Goal: Check status: Check status

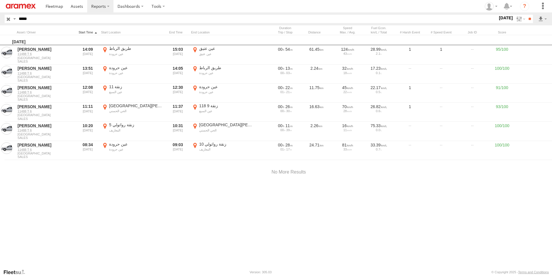
click at [89, 34] on div at bounding box center [88, 32] width 22 height 4
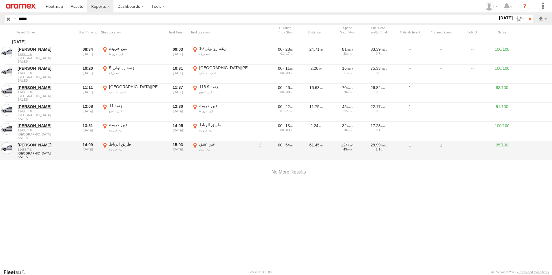
click at [195, 145] on label "عين عتيق عين عتيق 33.88764 -6.96892" at bounding box center [223, 151] width 64 height 18
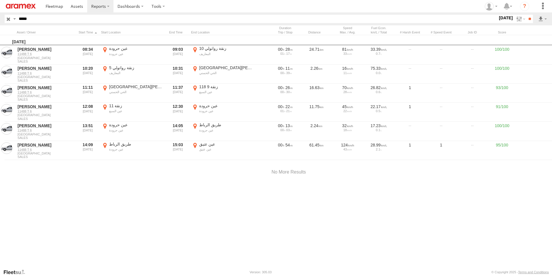
click at [0, 0] on button "Satellite" at bounding box center [0, 0] width 0 height 0
drag, startPoint x: 475, startPoint y: 121, endPoint x: 431, endPoint y: 134, distance: 45.3
click at [0, 0] on div at bounding box center [0, 0] width 0 height 0
click at [0, 0] on label "×" at bounding box center [0, 0] width 0 height 0
drag, startPoint x: 37, startPoint y: 18, endPoint x: -1, endPoint y: 16, distance: 37.9
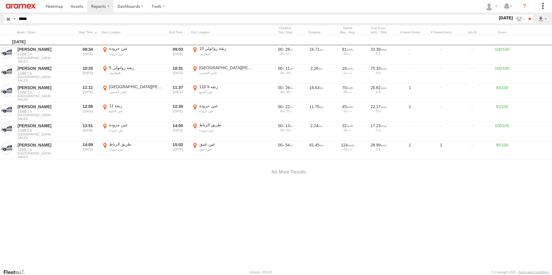
click at [0, 16] on html at bounding box center [276, 137] width 552 height 275
paste input "text"
click at [526, 15] on input "**" at bounding box center [529, 19] width 7 height 8
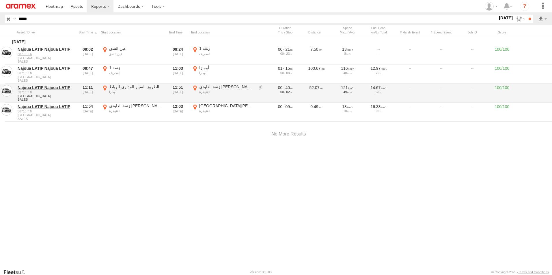
click at [194, 86] on label "زنقة الداودي سعيد القنيطرة 34.25457 -6.59617" at bounding box center [223, 93] width 64 height 18
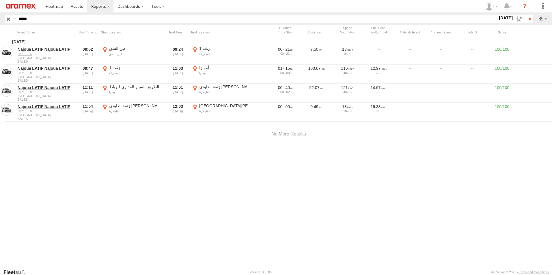
drag, startPoint x: 256, startPoint y: 170, endPoint x: 264, endPoint y: 159, distance: 13.7
click at [0, 0] on div at bounding box center [0, 0] width 0 height 0
drag, startPoint x: 245, startPoint y: 153, endPoint x: 258, endPoint y: 187, distance: 36.5
click at [0, 0] on div at bounding box center [0, 0] width 0 height 0
click at [0, 0] on label "×" at bounding box center [0, 0] width 0 height 0
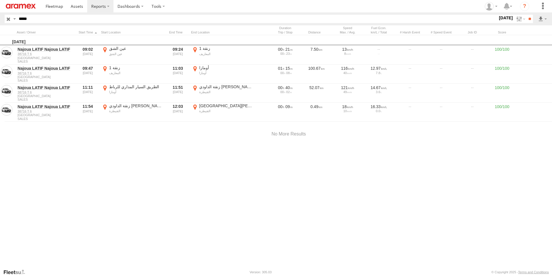
drag, startPoint x: 195, startPoint y: 107, endPoint x: 206, endPoint y: 115, distance: 13.4
click at [195, 107] on label "شارع محمد الخامس القنيطرة 34.2547 -6.59881" at bounding box center [223, 112] width 64 height 18
drag, startPoint x: 281, startPoint y: 124, endPoint x: 278, endPoint y: 214, distance: 90.1
click at [0, 0] on div at bounding box center [0, 0] width 0 height 0
drag, startPoint x: 301, startPoint y: 123, endPoint x: 301, endPoint y: 128, distance: 5.2
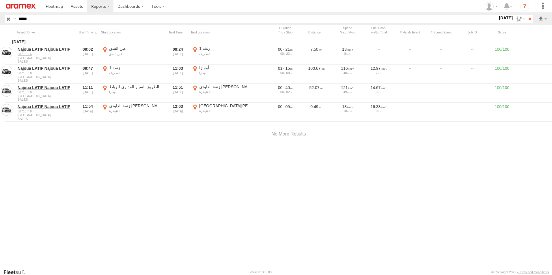
click at [0, 0] on div at bounding box center [0, 0] width 0 height 0
click at [0, 0] on label "×" at bounding box center [0, 0] width 0 height 0
drag, startPoint x: 20, startPoint y: 22, endPoint x: -1, endPoint y: 22, distance: 21.1
click at [0, 22] on html at bounding box center [276, 137] width 552 height 275
paste input "text"
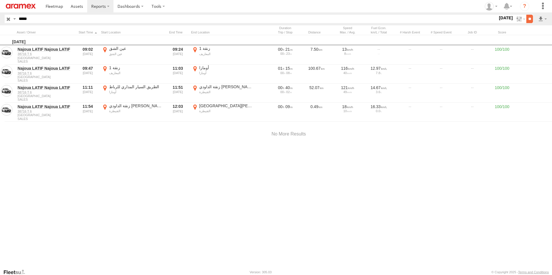
click at [528, 18] on input "**" at bounding box center [529, 19] width 7 height 8
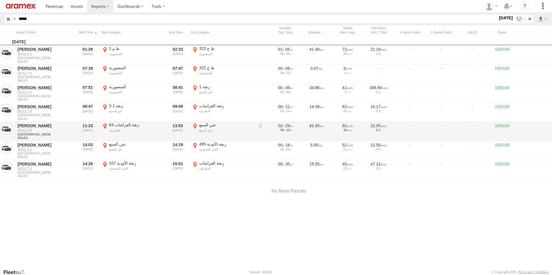
click at [195, 124] on label "عين السبع عين السبع 33.5979 -7.53954" at bounding box center [223, 131] width 64 height 18
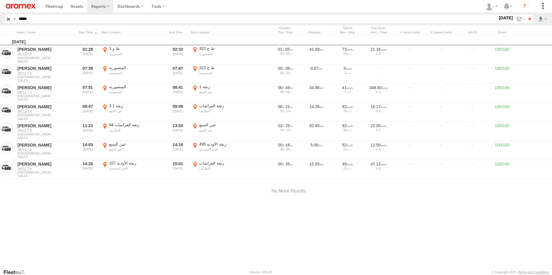
drag, startPoint x: 292, startPoint y: 148, endPoint x: 226, endPoint y: 195, distance: 81.1
click at [0, 0] on div at bounding box center [0, 0] width 0 height 0
click at [0, 0] on label "×" at bounding box center [0, 0] width 0 height 0
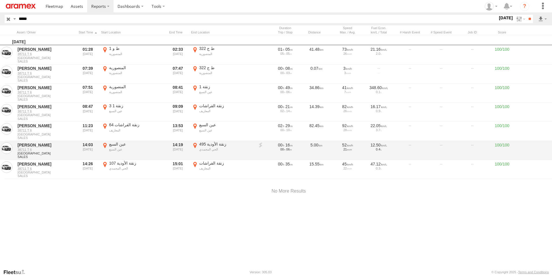
click at [194, 144] on label "495 زنقة الأودية الحي المحمدي 33.58589 -7.57586" at bounding box center [223, 151] width 64 height 18
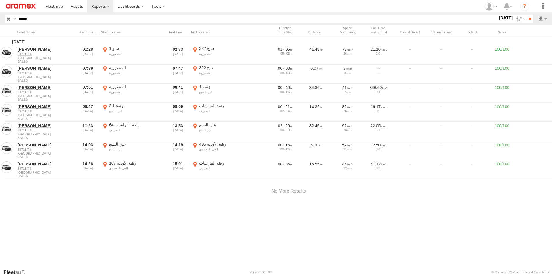
click at [0, 0] on label "×" at bounding box center [0, 0] width 0 height 0
drag, startPoint x: 43, startPoint y: 20, endPoint x: -1, endPoint y: 17, distance: 44.0
click at [0, 17] on html at bounding box center [276, 137] width 552 height 275
paste input "text"
type input "*****"
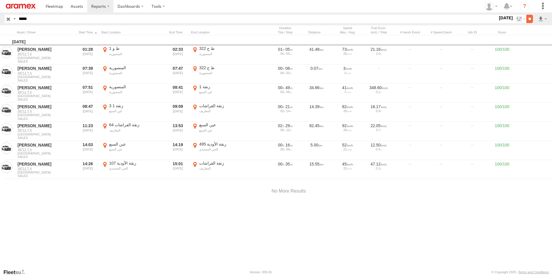
click at [531, 20] on input "**" at bounding box center [529, 19] width 7 height 8
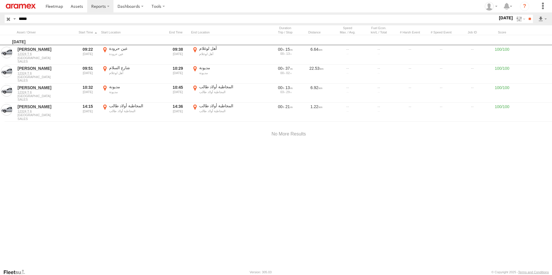
drag, startPoint x: 195, startPoint y: 107, endPoint x: 201, endPoint y: 113, distance: 8.8
click at [195, 107] on label "المجاطية أولاد طالب المجاطية أولاد طالب 33.49563 -7.53367" at bounding box center [223, 112] width 64 height 18
drag, startPoint x: 194, startPoint y: 150, endPoint x: 238, endPoint y: 183, distance: 54.5
click at [0, 0] on div at bounding box center [0, 0] width 0 height 0
drag, startPoint x: 235, startPoint y: 144, endPoint x: 240, endPoint y: 170, distance: 26.5
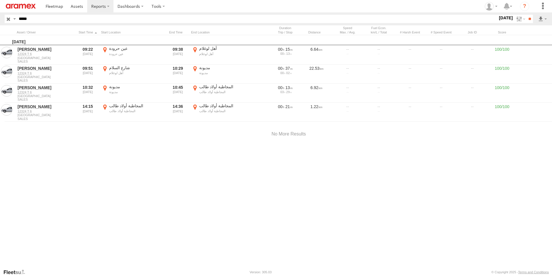
click at [0, 0] on div at bounding box center [0, 0] width 0 height 0
click at [0, 0] on label "×" at bounding box center [0, 0] width 0 height 0
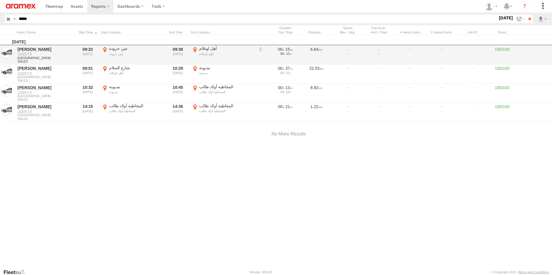
click at [105, 49] on label "عين حرودة عين حرودة 33.63287 -7.48746" at bounding box center [133, 55] width 64 height 18
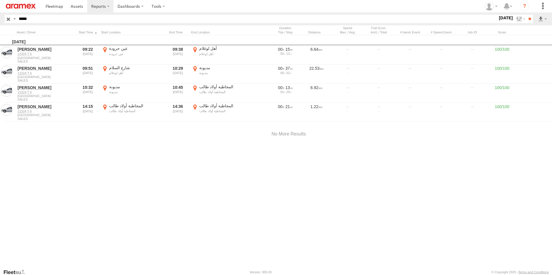
drag, startPoint x: 417, startPoint y: 116, endPoint x: 281, endPoint y: 215, distance: 168.2
click at [0, 0] on div at bounding box center [0, 0] width 0 height 0
drag, startPoint x: 426, startPoint y: 156, endPoint x: 321, endPoint y: 241, distance: 134.5
click at [0, 0] on div "Location Details × ← Move left → Move right ↑ Move up ↓ Move down + Zoom in - Z…" at bounding box center [0, 0] width 0 height 0
drag, startPoint x: 353, startPoint y: 138, endPoint x: 266, endPoint y: 221, distance: 120.5
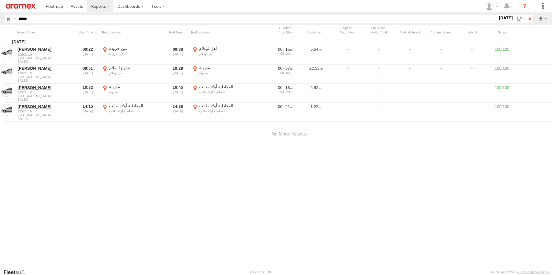
click at [0, 0] on div at bounding box center [0, 0] width 0 height 0
drag, startPoint x: 435, startPoint y: 124, endPoint x: 338, endPoint y: 199, distance: 122.9
click at [0, 0] on div at bounding box center [0, 0] width 0 height 0
drag, startPoint x: 343, startPoint y: 136, endPoint x: 241, endPoint y: 84, distance: 114.7
click at [0, 0] on div at bounding box center [0, 0] width 0 height 0
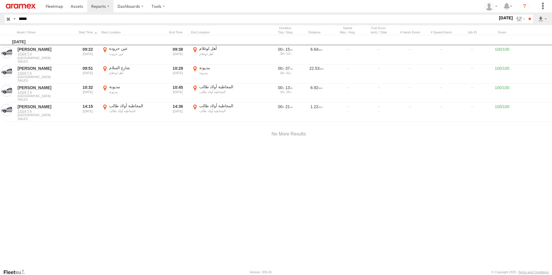
drag, startPoint x: 423, startPoint y: 218, endPoint x: 220, endPoint y: 162, distance: 210.7
click at [0, 0] on div at bounding box center [0, 0] width 0 height 0
drag, startPoint x: 255, startPoint y: 133, endPoint x: 249, endPoint y: 182, distance: 49.4
click at [0, 0] on div at bounding box center [0, 0] width 0 height 0
drag, startPoint x: 395, startPoint y: 173, endPoint x: 148, endPoint y: 167, distance: 246.9
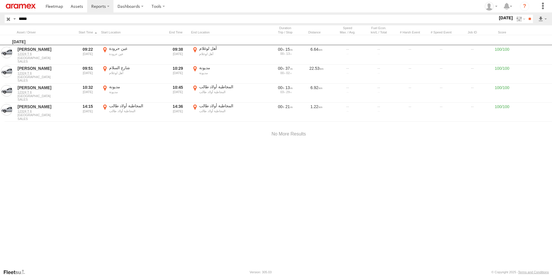
click at [0, 0] on div at bounding box center [0, 0] width 0 height 0
drag, startPoint x: 235, startPoint y: 189, endPoint x: 206, endPoint y: 121, distance: 73.7
click at [0, 0] on div at bounding box center [0, 0] width 0 height 0
drag, startPoint x: 207, startPoint y: 130, endPoint x: 238, endPoint y: 224, distance: 99.1
click at [0, 0] on div at bounding box center [0, 0] width 0 height 0
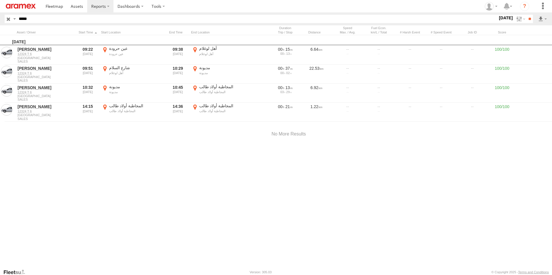
drag, startPoint x: 240, startPoint y: 156, endPoint x: 241, endPoint y: 206, distance: 50.2
click at [0, 0] on div at bounding box center [0, 0] width 0 height 0
drag, startPoint x: 257, startPoint y: 153, endPoint x: 318, endPoint y: 173, distance: 63.6
click at [0, 0] on div at bounding box center [0, 0] width 0 height 0
drag, startPoint x: 257, startPoint y: 212, endPoint x: 260, endPoint y: 128, distance: 83.8
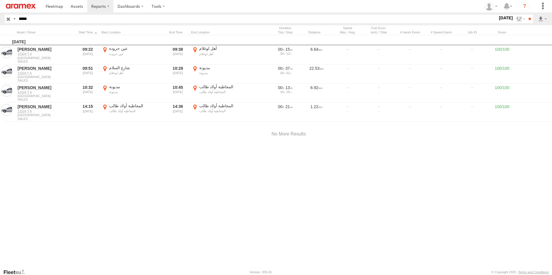
click at [0, 0] on div at bounding box center [0, 0] width 0 height 0
drag, startPoint x: 263, startPoint y: 173, endPoint x: 269, endPoint y: 115, distance: 58.0
click at [0, 0] on div at bounding box center [0, 0] width 0 height 0
drag, startPoint x: 292, startPoint y: 179, endPoint x: 262, endPoint y: 113, distance: 71.6
click at [0, 0] on div at bounding box center [0, 0] width 0 height 0
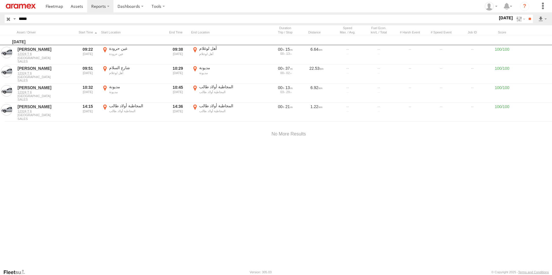
drag, startPoint x: 316, startPoint y: 180, endPoint x: 270, endPoint y: 93, distance: 98.9
click at [0, 0] on div at bounding box center [0, 0] width 0 height 0
drag, startPoint x: 273, startPoint y: 146, endPoint x: 323, endPoint y: 251, distance: 116.0
click at [0, 0] on div "Location Details × ← Move left → Move right ↑ Move up ↓ Move down + Zoom in - Z…" at bounding box center [0, 0] width 0 height 0
drag, startPoint x: 268, startPoint y: 176, endPoint x: 338, endPoint y: 225, distance: 85.6
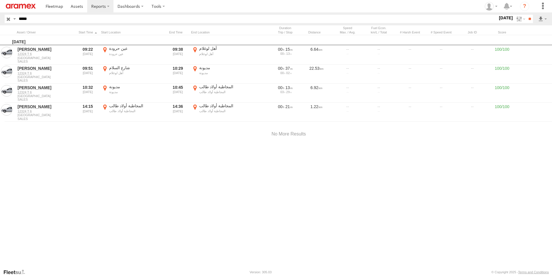
click at [0, 0] on div at bounding box center [0, 0] width 0 height 0
drag, startPoint x: 203, startPoint y: 133, endPoint x: 219, endPoint y: 199, distance: 67.6
click at [0, 0] on div at bounding box center [0, 0] width 0 height 0
drag, startPoint x: 214, startPoint y: 137, endPoint x: 262, endPoint y: 223, distance: 98.9
click at [0, 0] on div at bounding box center [0, 0] width 0 height 0
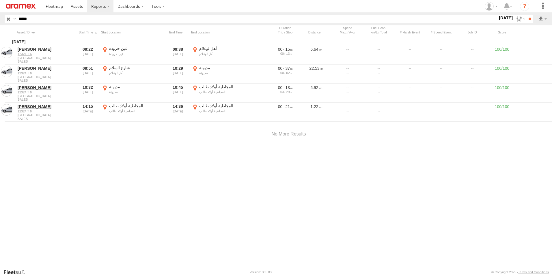
drag, startPoint x: 199, startPoint y: 172, endPoint x: 341, endPoint y: 141, distance: 145.1
click at [0, 0] on div at bounding box center [0, 0] width 0 height 0
drag, startPoint x: 216, startPoint y: 175, endPoint x: 409, endPoint y: 169, distance: 192.7
click at [0, 0] on div at bounding box center [0, 0] width 0 height 0
drag, startPoint x: 245, startPoint y: 139, endPoint x: 228, endPoint y: 193, distance: 55.9
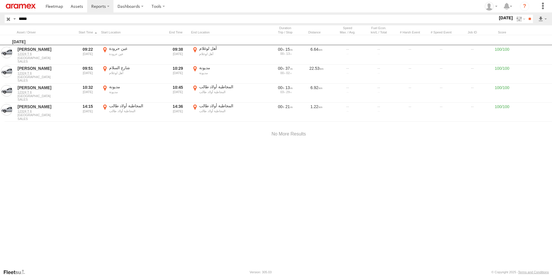
click at [0, 0] on div at bounding box center [0, 0] width 0 height 0
drag, startPoint x: 285, startPoint y: 193, endPoint x: 227, endPoint y: 147, distance: 73.4
click at [0, 0] on div at bounding box center [0, 0] width 0 height 0
drag, startPoint x: 326, startPoint y: 184, endPoint x: 313, endPoint y: 126, distance: 59.4
click at [0, 0] on div at bounding box center [0, 0] width 0 height 0
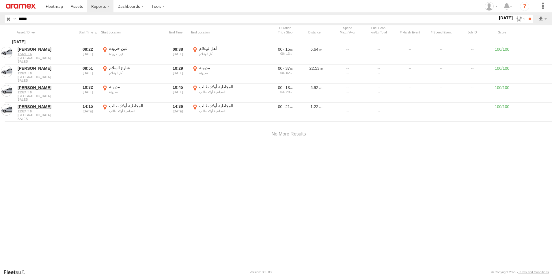
drag, startPoint x: 322, startPoint y: 127, endPoint x: 314, endPoint y: 111, distance: 17.8
click at [0, 0] on div at bounding box center [0, 0] width 0 height 0
drag, startPoint x: 329, startPoint y: 167, endPoint x: 283, endPoint y: 102, distance: 80.0
click at [0, 0] on div at bounding box center [0, 0] width 0 height 0
drag, startPoint x: 318, startPoint y: 158, endPoint x: 268, endPoint y: 113, distance: 66.2
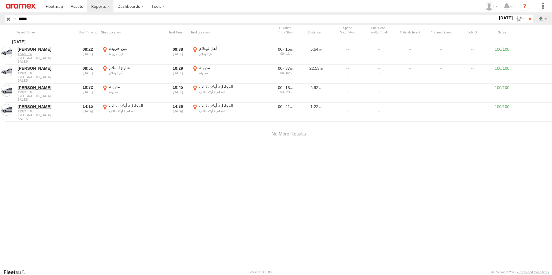
click at [0, 0] on div at bounding box center [0, 0] width 0 height 0
drag, startPoint x: 290, startPoint y: 147, endPoint x: 283, endPoint y: 137, distance: 11.6
click at [0, 0] on div at bounding box center [0, 0] width 0 height 0
drag, startPoint x: 290, startPoint y: 146, endPoint x: 199, endPoint y: 150, distance: 91.0
click at [0, 0] on div at bounding box center [0, 0] width 0 height 0
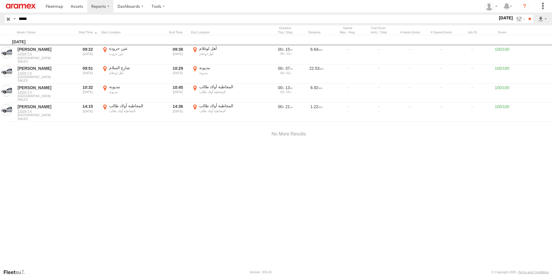
drag, startPoint x: 360, startPoint y: 156, endPoint x: 277, endPoint y: 98, distance: 101.3
click at [0, 0] on div at bounding box center [0, 0] width 0 height 0
drag, startPoint x: 309, startPoint y: 167, endPoint x: 283, endPoint y: 117, distance: 56.8
click at [0, 0] on div at bounding box center [0, 0] width 0 height 0
drag, startPoint x: 291, startPoint y: 130, endPoint x: 286, endPoint y: 114, distance: 17.5
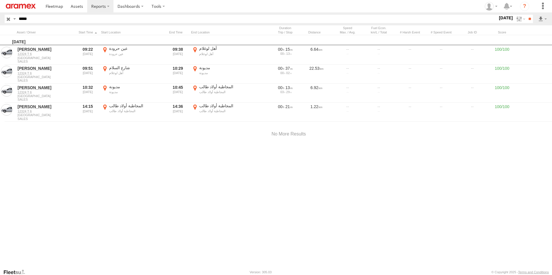
click at [0, 0] on div at bounding box center [0, 0] width 0 height 0
drag, startPoint x: 350, startPoint y: 135, endPoint x: 306, endPoint y: 110, distance: 50.7
click at [0, 0] on div at bounding box center [0, 0] width 0 height 0
drag, startPoint x: 303, startPoint y: 143, endPoint x: 250, endPoint y: 178, distance: 63.6
click at [0, 0] on div at bounding box center [0, 0] width 0 height 0
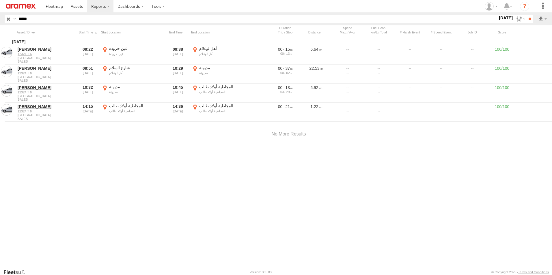
drag, startPoint x: 282, startPoint y: 162, endPoint x: 288, endPoint y: 185, distance: 23.5
click at [0, 0] on div at bounding box center [0, 0] width 0 height 0
drag, startPoint x: 331, startPoint y: 130, endPoint x: 293, endPoint y: 162, distance: 50.2
click at [0, 0] on div at bounding box center [0, 0] width 0 height 0
drag, startPoint x: 282, startPoint y: 138, endPoint x: 275, endPoint y: 159, distance: 22.0
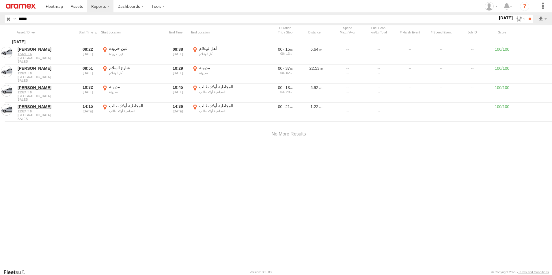
click at [0, 0] on div at bounding box center [0, 0] width 0 height 0
drag, startPoint x: 254, startPoint y: 145, endPoint x: 212, endPoint y: 180, distance: 54.9
click at [0, 0] on div at bounding box center [0, 0] width 0 height 0
drag, startPoint x: 306, startPoint y: 128, endPoint x: 249, endPoint y: 146, distance: 60.4
click at [0, 0] on div at bounding box center [0, 0] width 0 height 0
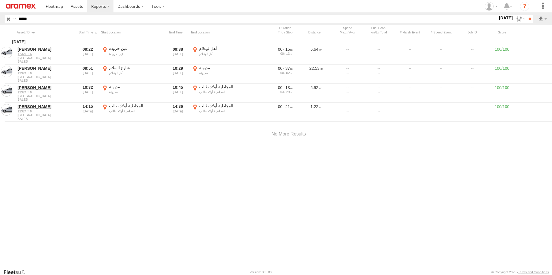
drag, startPoint x: 314, startPoint y: 160, endPoint x: 238, endPoint y: 146, distance: 77.4
click at [0, 0] on div at bounding box center [0, 0] width 0 height 0
drag, startPoint x: 279, startPoint y: 161, endPoint x: 245, endPoint y: 153, distance: 34.5
click at [0, 0] on div at bounding box center [0, 0] width 0 height 0
drag, startPoint x: 289, startPoint y: 206, endPoint x: 265, endPoint y: 178, distance: 36.0
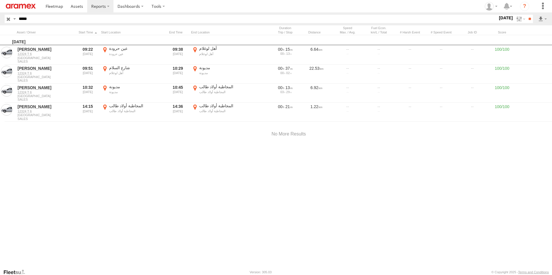
click at [0, 0] on div at bounding box center [0, 0] width 0 height 0
drag, startPoint x: 283, startPoint y: 169, endPoint x: 218, endPoint y: 136, distance: 72.3
click at [0, 0] on div at bounding box center [0, 0] width 0 height 0
drag, startPoint x: 319, startPoint y: 182, endPoint x: 225, endPoint y: 136, distance: 104.5
click at [0, 0] on div at bounding box center [0, 0] width 0 height 0
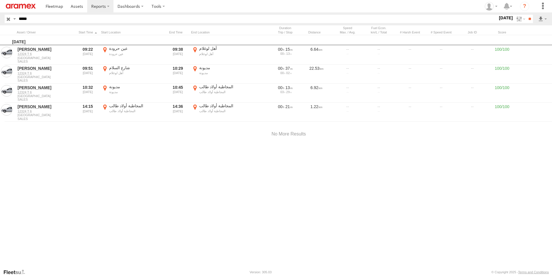
drag, startPoint x: 358, startPoint y: 182, endPoint x: 256, endPoint y: 157, distance: 104.8
click at [0, 0] on div at bounding box center [0, 0] width 0 height 0
drag, startPoint x: 351, startPoint y: 198, endPoint x: 348, endPoint y: 197, distance: 3.3
click at [0, 0] on div at bounding box center [0, 0] width 0 height 0
drag, startPoint x: 365, startPoint y: 195, endPoint x: 257, endPoint y: 165, distance: 112.3
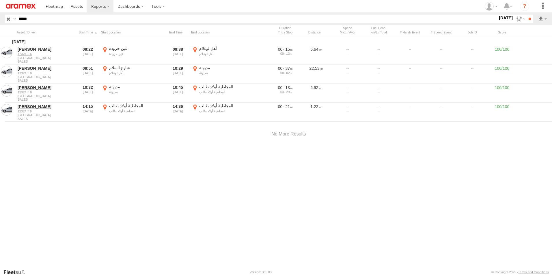
click at [0, 0] on div at bounding box center [0, 0] width 0 height 0
drag, startPoint x: 354, startPoint y: 176, endPoint x: 335, endPoint y: 176, distance: 18.8
click at [0, 0] on div at bounding box center [0, 0] width 0 height 0
drag, startPoint x: 370, startPoint y: 188, endPoint x: 279, endPoint y: 212, distance: 95.0
click at [0, 0] on div at bounding box center [0, 0] width 0 height 0
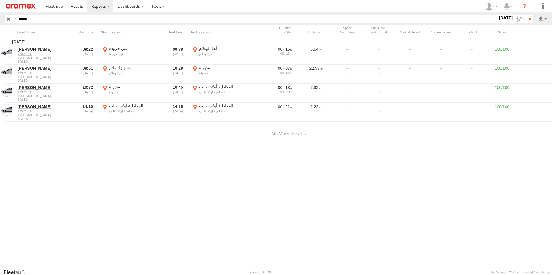
drag, startPoint x: 317, startPoint y: 186, endPoint x: 263, endPoint y: 180, distance: 53.8
click at [0, 0] on div at bounding box center [0, 0] width 0 height 0
drag, startPoint x: 409, startPoint y: 147, endPoint x: 367, endPoint y: 163, distance: 45.4
click at [0, 0] on div at bounding box center [0, 0] width 0 height 0
drag, startPoint x: 406, startPoint y: 130, endPoint x: 328, endPoint y: 146, distance: 78.9
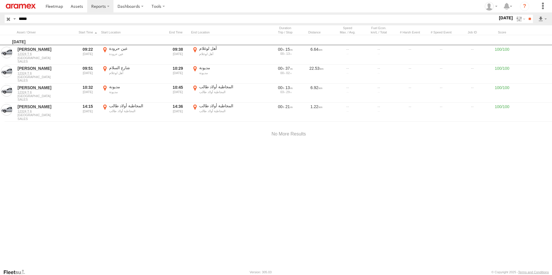
click at [0, 0] on div at bounding box center [0, 0] width 0 height 0
drag, startPoint x: 395, startPoint y: 175, endPoint x: 340, endPoint y: 130, distance: 71.1
click at [0, 0] on div at bounding box center [0, 0] width 0 height 0
drag, startPoint x: 321, startPoint y: 200, endPoint x: 381, endPoint y: 125, distance: 96.5
click at [0, 0] on div at bounding box center [0, 0] width 0 height 0
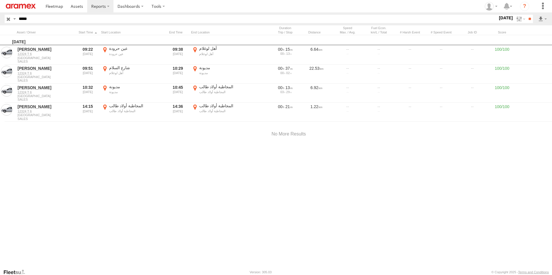
drag, startPoint x: 314, startPoint y: 195, endPoint x: 295, endPoint y: 163, distance: 38.1
click at [0, 0] on div at bounding box center [0, 0] width 0 height 0
drag, startPoint x: 286, startPoint y: 147, endPoint x: 247, endPoint y: 137, distance: 40.1
click at [0, 0] on div at bounding box center [0, 0] width 0 height 0
drag, startPoint x: 279, startPoint y: 233, endPoint x: 272, endPoint y: 229, distance: 7.9
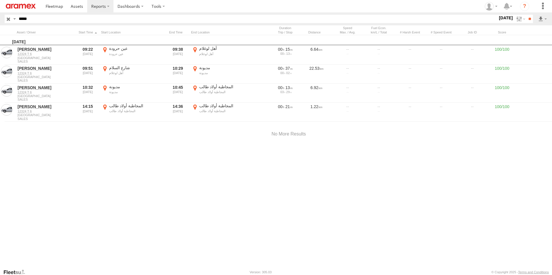
click at [0, 0] on div at bounding box center [0, 0] width 0 height 0
drag, startPoint x: 358, startPoint y: 182, endPoint x: 234, endPoint y: 228, distance: 132.7
click at [0, 0] on div at bounding box center [0, 0] width 0 height 0
drag, startPoint x: 264, startPoint y: 173, endPoint x: 261, endPoint y: 160, distance: 13.5
click at [0, 0] on div at bounding box center [0, 0] width 0 height 0
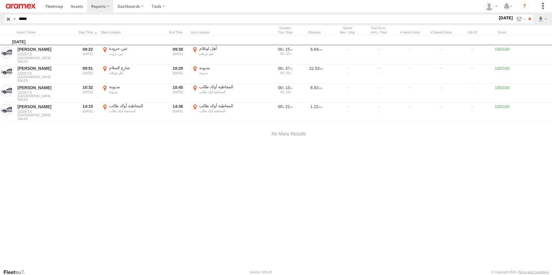
drag, startPoint x: 267, startPoint y: 175, endPoint x: 238, endPoint y: 109, distance: 72.8
click at [0, 0] on div at bounding box center [0, 0] width 0 height 0
drag, startPoint x: 303, startPoint y: 166, endPoint x: 341, endPoint y: 121, distance: 58.6
click at [0, 0] on div at bounding box center [0, 0] width 0 height 0
drag, startPoint x: 321, startPoint y: 178, endPoint x: 336, endPoint y: 200, distance: 26.8
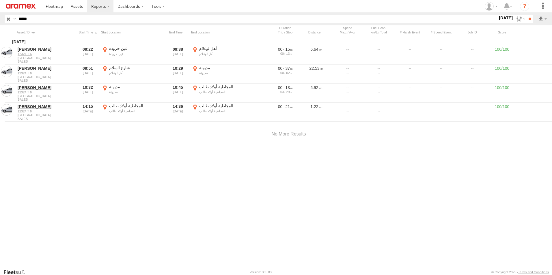
click at [0, 0] on div at bounding box center [0, 0] width 0 height 0
drag, startPoint x: 322, startPoint y: 127, endPoint x: 325, endPoint y: 163, distance: 36.2
click at [0, 0] on div at bounding box center [0, 0] width 0 height 0
drag, startPoint x: 321, startPoint y: 116, endPoint x: 323, endPoint y: 152, distance: 36.1
click at [0, 0] on div at bounding box center [0, 0] width 0 height 0
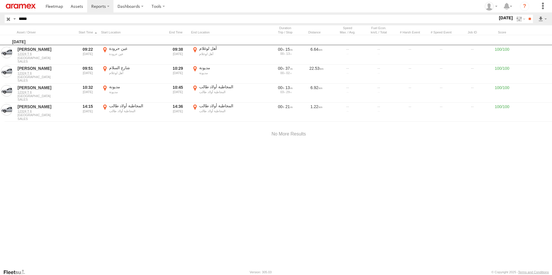
drag, startPoint x: 319, startPoint y: 113, endPoint x: 322, endPoint y: 166, distance: 52.9
click at [0, 0] on div at bounding box center [0, 0] width 0 height 0
drag, startPoint x: 330, startPoint y: 131, endPoint x: 220, endPoint y: 65, distance: 128.1
click at [0, 0] on div at bounding box center [0, 0] width 0 height 0
drag, startPoint x: 229, startPoint y: 160, endPoint x: 230, endPoint y: 87, distance: 72.8
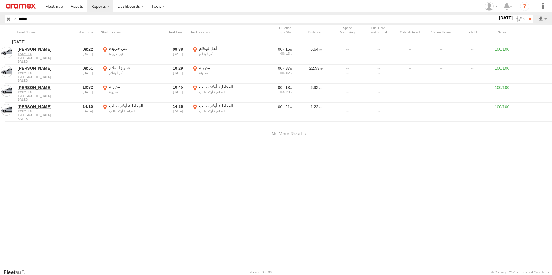
click at [0, 0] on div at bounding box center [0, 0] width 0 height 0
drag, startPoint x: 222, startPoint y: 178, endPoint x: 239, endPoint y: 111, distance: 69.0
click at [0, 0] on div at bounding box center [0, 0] width 0 height 0
drag, startPoint x: 399, startPoint y: 176, endPoint x: 335, endPoint y: 199, distance: 68.4
click at [0, 0] on div at bounding box center [0, 0] width 0 height 0
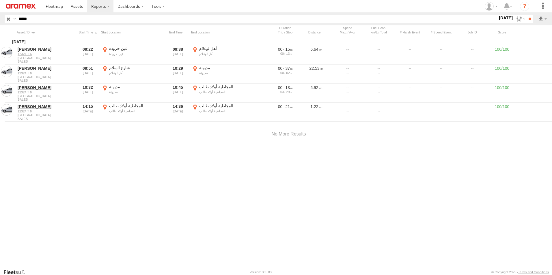
drag, startPoint x: 324, startPoint y: 197, endPoint x: 308, endPoint y: 167, distance: 34.5
click at [0, 0] on div at bounding box center [0, 0] width 0 height 0
drag, startPoint x: 366, startPoint y: 182, endPoint x: 324, endPoint y: 144, distance: 56.8
click at [0, 0] on div at bounding box center [0, 0] width 0 height 0
drag, startPoint x: 248, startPoint y: 175, endPoint x: 402, endPoint y: 107, distance: 167.5
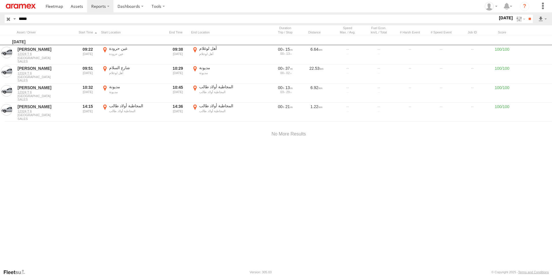
click at [0, 0] on div at bounding box center [0, 0] width 0 height 0
drag, startPoint x: 320, startPoint y: 213, endPoint x: 306, endPoint y: 150, distance: 64.4
click at [0, 0] on div at bounding box center [0, 0] width 0 height 0
drag, startPoint x: 318, startPoint y: 201, endPoint x: 291, endPoint y: 146, distance: 60.9
click at [0, 0] on div at bounding box center [0, 0] width 0 height 0
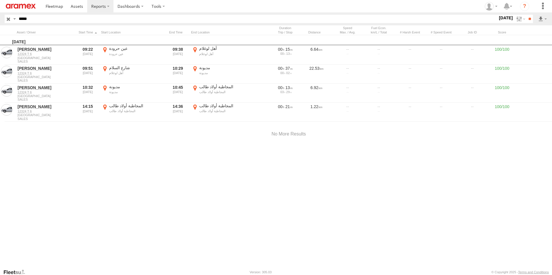
drag, startPoint x: 310, startPoint y: 182, endPoint x: 172, endPoint y: 130, distance: 147.7
click at [0, 0] on div at bounding box center [0, 0] width 0 height 0
drag, startPoint x: 322, startPoint y: 177, endPoint x: 243, endPoint y: 143, distance: 86.0
click at [0, 0] on div at bounding box center [0, 0] width 0 height 0
drag, startPoint x: 362, startPoint y: 192, endPoint x: 306, endPoint y: 131, distance: 82.4
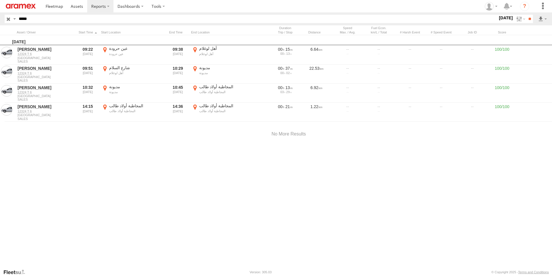
click at [0, 0] on div at bounding box center [0, 0] width 0 height 0
drag, startPoint x: 160, startPoint y: 96, endPoint x: 185, endPoint y: 155, distance: 64.4
click at [0, 0] on div at bounding box center [0, 0] width 0 height 0
click at [0, 0] on div "بئر ماء لعويجة بئر ماء لعويجة 4V55+QM Beni Yatti Morocco View on Google Maps" at bounding box center [0, 0] width 0 height 0
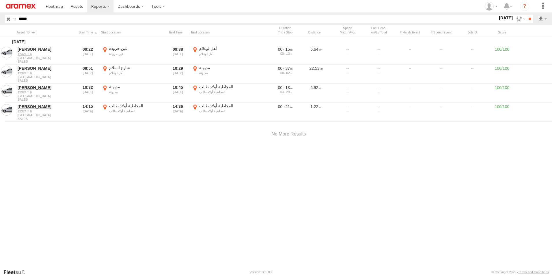
drag, startPoint x: 352, startPoint y: 208, endPoint x: 323, endPoint y: 157, distance: 58.2
click at [0, 0] on div "بئر ماء لعويجة بئر ماء لعويجة 4V55+QM Beni Yatti Morocco View on Google Maps" at bounding box center [0, 0] width 0 height 0
drag, startPoint x: 317, startPoint y: 201, endPoint x: 322, endPoint y: 146, distance: 54.5
click at [0, 0] on div "بئر ماء لعويجة بئر ماء لعويجة 4V55+QM Beni Yatti Morocco View on Google Maps" at bounding box center [0, 0] width 0 height 0
drag, startPoint x: 260, startPoint y: 184, endPoint x: 293, endPoint y: 185, distance: 33.5
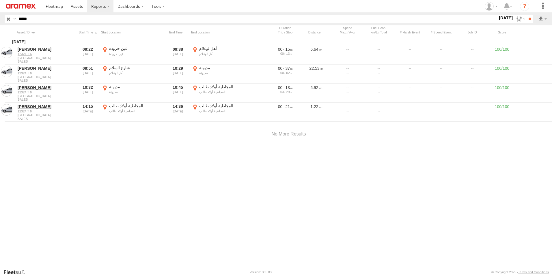
click at [0, 0] on div "بئر ماء لعويجة بئر ماء لعويجة 4V55+QM Beni Yatti Morocco View on Google Maps" at bounding box center [0, 0] width 0 height 0
drag, startPoint x: 222, startPoint y: 197, endPoint x: 298, endPoint y: 127, distance: 103.2
click at [0, 0] on div "بئر ماء لعويجة بئر ماء لعويجة 4V55+QM Beni Yatti Morocco View on Google Maps" at bounding box center [0, 0] width 0 height 0
drag, startPoint x: 231, startPoint y: 193, endPoint x: 317, endPoint y: 164, distance: 91.0
click at [0, 0] on div "بئر ماء لعويجة بئر ماء لعويجة 4V55+QM Beni Yatti Morocco View on Google Maps" at bounding box center [0, 0] width 0 height 0
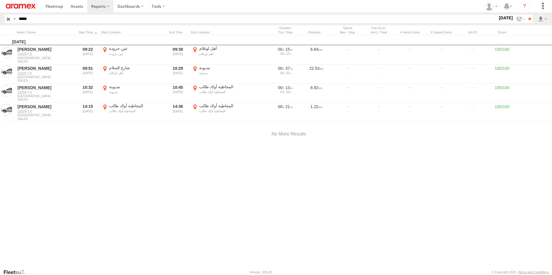
drag, startPoint x: 291, startPoint y: 123, endPoint x: 299, endPoint y: 220, distance: 97.3
click at [0, 0] on div "بئر ماء لعويجة بئر ماء لعويجة 4V55+QM Beni Yatti Morocco View on Google Maps" at bounding box center [0, 0] width 0 height 0
drag, startPoint x: 367, startPoint y: 154, endPoint x: 362, endPoint y: 152, distance: 5.2
click at [0, 0] on div "بئر ماء لعويجة بئر ماء لعويجة 4V55+QM Beni Yatti Morocco View on Google Maps" at bounding box center [0, 0] width 0 height 0
drag, startPoint x: 329, startPoint y: 174, endPoint x: 336, endPoint y: 181, distance: 9.8
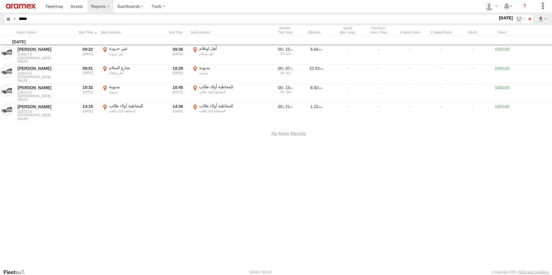
click at [0, 0] on div "بئر ماء لعويجة بئر ماء لعويجة 4V55+QM Beni Yatti Morocco View on Google Maps" at bounding box center [0, 0] width 0 height 0
drag, startPoint x: 298, startPoint y: 173, endPoint x: 298, endPoint y: 169, distance: 4.3
click at [0, 0] on div "بئر ماء لعويجة بئر ماء لعويجة 4V55+QM Beni Yatti Morocco View on Google Maps" at bounding box center [0, 0] width 0 height 0
drag, startPoint x: 348, startPoint y: 193, endPoint x: 282, endPoint y: 182, distance: 67.3
click at [0, 0] on div "بئر ماء لعويجة بئر ماء لعويجة 4V55+QM Beni Yatti Morocco View on Google Maps" at bounding box center [0, 0] width 0 height 0
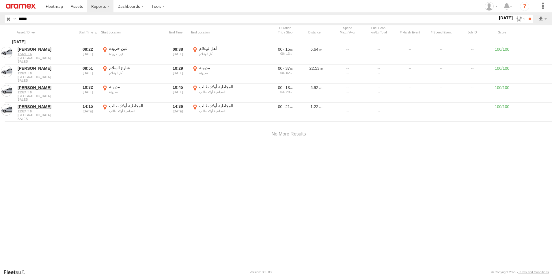
drag, startPoint x: 304, startPoint y: 204, endPoint x: 286, endPoint y: 163, distance: 44.4
click at [0, 0] on div "بئر ماء لعويجة بئر ماء لعويجة 4V55+QM Beni Yatti Morocco View on Google Maps" at bounding box center [0, 0] width 0 height 0
drag, startPoint x: 314, startPoint y: 197, endPoint x: 297, endPoint y: 196, distance: 17.1
click at [0, 0] on div "بئر ماء لعويجة بئر ماء لعويجة 4V55+QM Beni Yatti Morocco View on Google Maps" at bounding box center [0, 0] width 0 height 0
drag, startPoint x: 364, startPoint y: 151, endPoint x: 321, endPoint y: 192, distance: 59.4
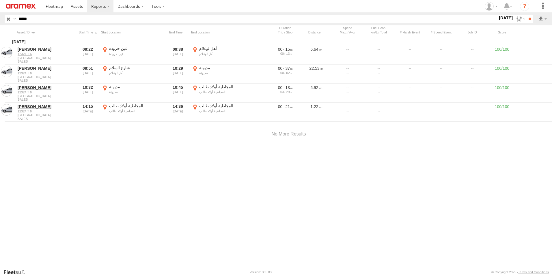
click at [0, 0] on div "بئر ماء لعويجة بئر ماء لعويجة 4V55+QM Beni Yatti Morocco View on Google Maps" at bounding box center [0, 0] width 0 height 0
drag, startPoint x: 396, startPoint y: 148, endPoint x: 317, endPoint y: 180, distance: 85.6
click at [0, 0] on div "بئر ماء لعويجة بئر ماء لعويجة 4V55+QM Beni Yatti Morocco View on Google Maps" at bounding box center [0, 0] width 0 height 0
drag, startPoint x: 288, startPoint y: 142, endPoint x: 287, endPoint y: 161, distance: 18.2
click at [0, 0] on div "بئر ماء لعويجة بئر ماء لعويجة 4V55+QM Beni Yatti Morocco View on Google Maps" at bounding box center [0, 0] width 0 height 0
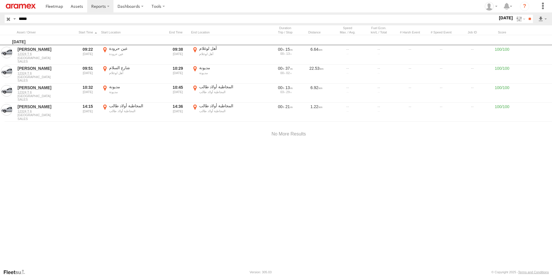
drag, startPoint x: 291, startPoint y: 130, endPoint x: 290, endPoint y: 171, distance: 41.3
click at [0, 0] on div "بئر ماء لعويجة بئر ماء لعويجة 4V55+QM Beni Yatti Morocco View on Google Maps" at bounding box center [0, 0] width 0 height 0
drag, startPoint x: 389, startPoint y: 128, endPoint x: 281, endPoint y: 169, distance: 115.2
click at [0, 0] on div "بئر ماء لعويجة بئر ماء لعويجة 4V55+QM Beni Yatti Morocco View on Google Maps" at bounding box center [0, 0] width 0 height 0
drag, startPoint x: 417, startPoint y: 124, endPoint x: 225, endPoint y: 191, distance: 203.8
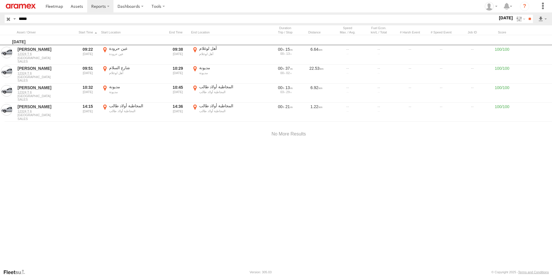
click at [0, 0] on div "بئر ماء لعويجة بئر ماء لعويجة 4V55+QM Beni Yatti Morocco View on Google Maps" at bounding box center [0, 0] width 0 height 0
drag, startPoint x: 359, startPoint y: 141, endPoint x: 168, endPoint y: 167, distance: 193.5
click at [0, 0] on div "بئر ماء لعويجة بئر ماء لعويجة 4V55+QM Beni Yatti Morocco View on Google Maps" at bounding box center [0, 0] width 0 height 0
drag, startPoint x: 334, startPoint y: 141, endPoint x: 277, endPoint y: 168, distance: 63.2
click at [0, 0] on div "بئر ماء لعويجة بئر ماء لعويجة 4V55+QM Beni Yatti Morocco View on Google Maps" at bounding box center [0, 0] width 0 height 0
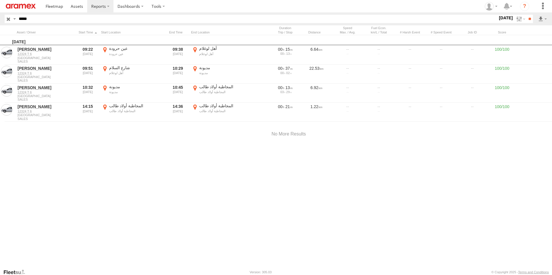
drag, startPoint x: 361, startPoint y: 130, endPoint x: 262, endPoint y: 196, distance: 119.6
click at [0, 0] on div "بئر ماء لعويجة بئر ماء لعويجة 4V55+QM Beni Yatti Morocco View on Google Maps" at bounding box center [0, 0] width 0 height 0
drag, startPoint x: 346, startPoint y: 173, endPoint x: 83, endPoint y: 178, distance: 263.9
click at [0, 0] on div "بئر ماء لعويجة بئر ماء لعويجة 4V55+QM Beni Yatti Morocco View on Google Maps" at bounding box center [0, 0] width 0 height 0
drag, startPoint x: 378, startPoint y: 143, endPoint x: 239, endPoint y: 190, distance: 146.8
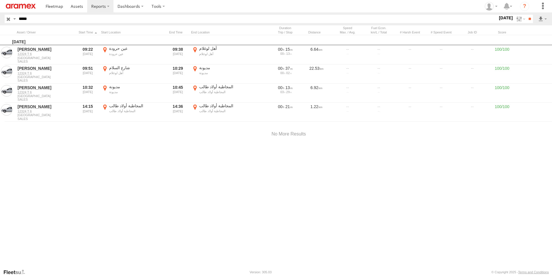
click at [0, 0] on div "بئر ماء لعويجة بئر ماء لعويجة 4V55+QM Beni Yatti Morocco View on Google Maps" at bounding box center [0, 0] width 0 height 0
drag, startPoint x: 328, startPoint y: 198, endPoint x: 299, endPoint y: 158, distance: 49.9
click at [0, 0] on div "بئر ماء لعويجة بئر ماء لعويجة 4V55+QM Beni Yatti Morocco View on Google Maps" at bounding box center [0, 0] width 0 height 0
drag, startPoint x: 299, startPoint y: 190, endPoint x: 274, endPoint y: 156, distance: 42.1
click at [0, 0] on div "بئر ماء لعويجة بئر ماء لعويجة 4V55+QM Beni Yatti Morocco View on Google Maps" at bounding box center [0, 0] width 0 height 0
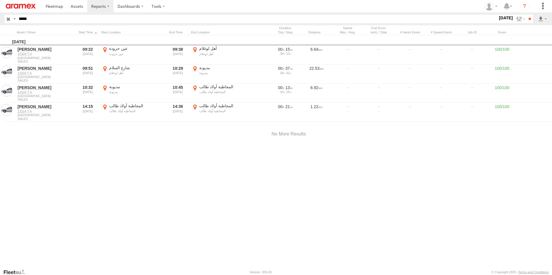
drag, startPoint x: 356, startPoint y: 189, endPoint x: 309, endPoint y: 157, distance: 56.1
click at [0, 0] on div "بئر ماء لعويجة بئر ماء لعويجة 4V55+QM Beni Yatti Morocco View on Google Maps" at bounding box center [0, 0] width 0 height 0
drag, startPoint x: 218, startPoint y: 165, endPoint x: 372, endPoint y: 184, distance: 155.6
click at [0, 0] on div "بئر ماء لعويجة بئر ماء لعويجة 4V55+QM Beni Yatti Morocco View on Google Maps" at bounding box center [0, 0] width 0 height 0
click at [0, 0] on button "Close" at bounding box center [0, 0] width 0 height 0
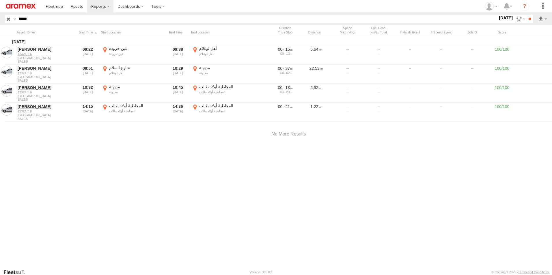
drag, startPoint x: 164, startPoint y: 163, endPoint x: 320, endPoint y: 111, distance: 164.7
click at [0, 0] on div at bounding box center [0, 0] width 0 height 0
drag, startPoint x: 268, startPoint y: 144, endPoint x: 253, endPoint y: 184, distance: 42.5
click at [0, 0] on div at bounding box center [0, 0] width 0 height 0
drag, startPoint x: 321, startPoint y: 158, endPoint x: 321, endPoint y: 197, distance: 39.6
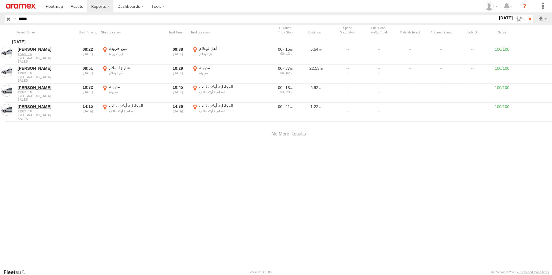
click at [0, 0] on div at bounding box center [0, 0] width 0 height 0
drag, startPoint x: 287, startPoint y: 118, endPoint x: 288, endPoint y: 159, distance: 40.7
click at [0, 0] on div at bounding box center [0, 0] width 0 height 0
drag, startPoint x: 188, startPoint y: 117, endPoint x: 225, endPoint y: 232, distance: 121.1
click at [0, 0] on div at bounding box center [0, 0] width 0 height 0
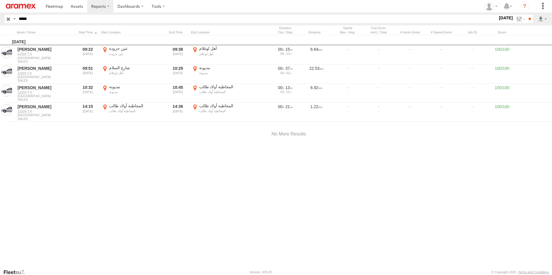
drag, startPoint x: 326, startPoint y: 214, endPoint x: 304, endPoint y: 256, distance: 47.0
click at [0, 0] on div "Location Details × ← Move left → Move right ↑ Move up ↓ Move down + Zoom in - Z…" at bounding box center [0, 0] width 0 height 0
drag, startPoint x: 277, startPoint y: 213, endPoint x: 318, endPoint y: 250, distance: 55.2
click at [327, 275] on html at bounding box center [276, 137] width 552 height 275
drag, startPoint x: 317, startPoint y: 234, endPoint x: 376, endPoint y: 262, distance: 65.7
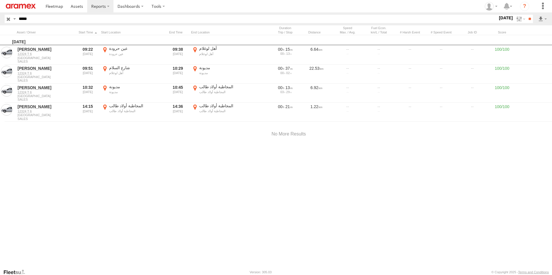
click at [0, 0] on div "Location Details × ← Move left → Move right ↑ Move up ↓ Move down + Zoom in - Z…" at bounding box center [0, 0] width 0 height 0
drag, startPoint x: 361, startPoint y: 213, endPoint x: 333, endPoint y: 203, distance: 29.9
click at [0, 0] on div at bounding box center [0, 0] width 0 height 0
drag, startPoint x: 225, startPoint y: 130, endPoint x: 210, endPoint y: 186, distance: 57.5
click at [0, 0] on div at bounding box center [0, 0] width 0 height 0
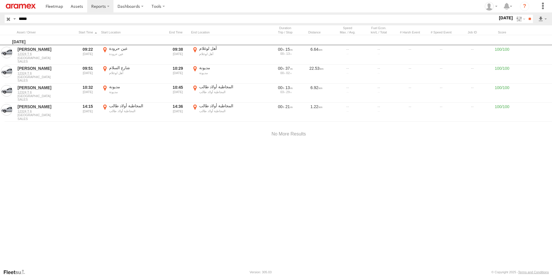
drag, startPoint x: 459, startPoint y: 215, endPoint x: 313, endPoint y: 193, distance: 147.7
click at [0, 0] on div at bounding box center [0, 0] width 0 height 0
drag, startPoint x: 142, startPoint y: 185, endPoint x: 246, endPoint y: 189, distance: 104.0
click at [0, 0] on div at bounding box center [0, 0] width 0 height 0
drag, startPoint x: 306, startPoint y: 201, endPoint x: 219, endPoint y: 195, distance: 87.7
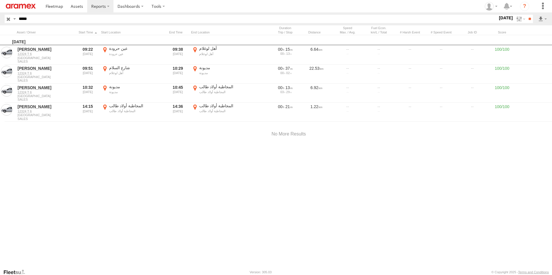
click at [0, 0] on div at bounding box center [0, 0] width 0 height 0
drag, startPoint x: 207, startPoint y: 193, endPoint x: 281, endPoint y: 184, distance: 74.4
click at [0, 0] on div at bounding box center [0, 0] width 0 height 0
drag, startPoint x: 303, startPoint y: 201, endPoint x: 254, endPoint y: 143, distance: 76.6
click at [0, 0] on div at bounding box center [0, 0] width 0 height 0
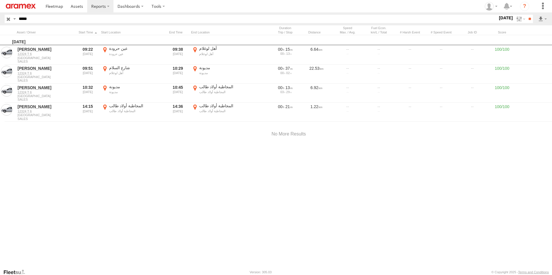
drag, startPoint x: 299, startPoint y: 220, endPoint x: 339, endPoint y: 216, distance: 40.9
click at [0, 0] on div at bounding box center [0, 0] width 0 height 0
drag, startPoint x: 320, startPoint y: 221, endPoint x: 290, endPoint y: 191, distance: 42.7
click at [0, 0] on div at bounding box center [0, 0] width 0 height 0
drag, startPoint x: 297, startPoint y: 189, endPoint x: 245, endPoint y: 198, distance: 53.3
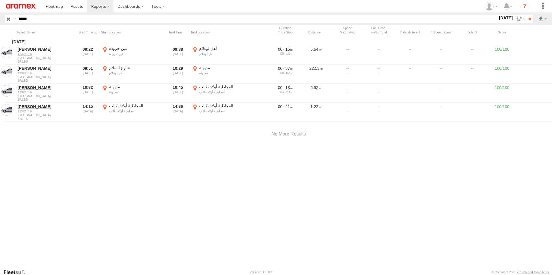
click at [0, 0] on div at bounding box center [0, 0] width 0 height 0
drag, startPoint x: 281, startPoint y: 170, endPoint x: 252, endPoint y: 176, distance: 29.9
click at [0, 0] on div at bounding box center [0, 0] width 0 height 0
drag, startPoint x: 297, startPoint y: 215, endPoint x: 288, endPoint y: 154, distance: 61.0
click at [0, 0] on div at bounding box center [0, 0] width 0 height 0
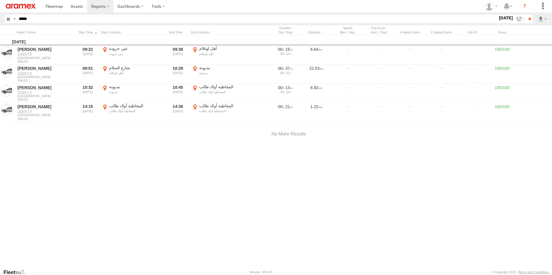
drag, startPoint x: 264, startPoint y: 136, endPoint x: 201, endPoint y: 126, distance: 63.9
click at [0, 0] on div at bounding box center [0, 0] width 0 height 0
drag, startPoint x: 241, startPoint y: 203, endPoint x: 254, endPoint y: 179, distance: 27.0
click at [0, 0] on div at bounding box center [0, 0] width 0 height 0
drag, startPoint x: 182, startPoint y: 201, endPoint x: 199, endPoint y: 202, distance: 17.1
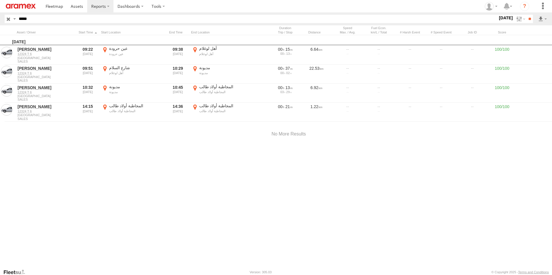
click at [0, 0] on div at bounding box center [0, 0] width 0 height 0
drag, startPoint x: 263, startPoint y: 224, endPoint x: 260, endPoint y: 171, distance: 52.9
click at [0, 0] on div at bounding box center [0, 0] width 0 height 0
drag, startPoint x: 270, startPoint y: 207, endPoint x: 269, endPoint y: 188, distance: 19.7
click at [0, 0] on div at bounding box center [0, 0] width 0 height 0
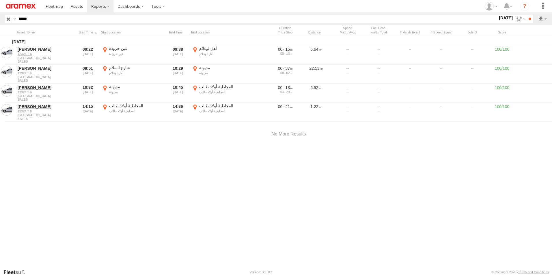
drag, startPoint x: 280, startPoint y: 210, endPoint x: 276, endPoint y: 202, distance: 9.6
click at [0, 0] on div at bounding box center [0, 0] width 0 height 0
drag, startPoint x: 269, startPoint y: 208, endPoint x: 229, endPoint y: 198, distance: 41.0
click at [0, 0] on div at bounding box center [0, 0] width 0 height 0
drag, startPoint x: 322, startPoint y: 136, endPoint x: 315, endPoint y: 206, distance: 70.6
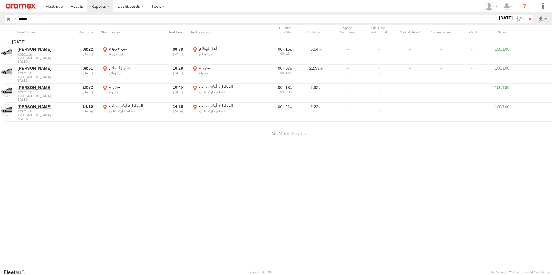
click at [0, 0] on div at bounding box center [0, 0] width 0 height 0
drag, startPoint x: 308, startPoint y: 169, endPoint x: 306, endPoint y: 179, distance: 9.5
click at [0, 0] on div at bounding box center [0, 0] width 0 height 0
drag, startPoint x: 293, startPoint y: 120, endPoint x: 301, endPoint y: 169, distance: 49.8
click at [0, 0] on div at bounding box center [0, 0] width 0 height 0
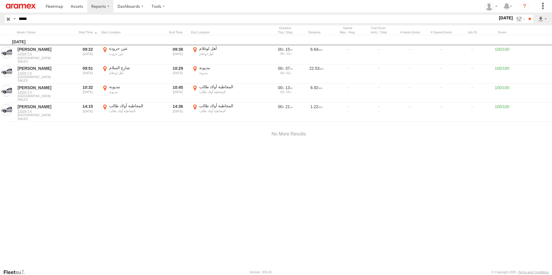
drag, startPoint x: 321, startPoint y: 191, endPoint x: 259, endPoint y: 172, distance: 65.3
click at [0, 0] on div at bounding box center [0, 0] width 0 height 0
drag, startPoint x: 190, startPoint y: 104, endPoint x: 181, endPoint y: 176, distance: 72.4
click at [0, 0] on div at bounding box center [0, 0] width 0 height 0
drag, startPoint x: 228, startPoint y: 189, endPoint x: 248, endPoint y: 177, distance: 23.1
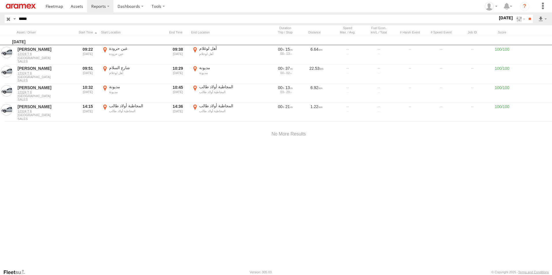
click at [0, 0] on div at bounding box center [0, 0] width 0 height 0
drag, startPoint x: 253, startPoint y: 199, endPoint x: 256, endPoint y: 150, distance: 49.1
click at [0, 0] on div at bounding box center [0, 0] width 0 height 0
drag, startPoint x: 252, startPoint y: 146, endPoint x: 303, endPoint y: 163, distance: 54.0
click at [0, 0] on div at bounding box center [0, 0] width 0 height 0
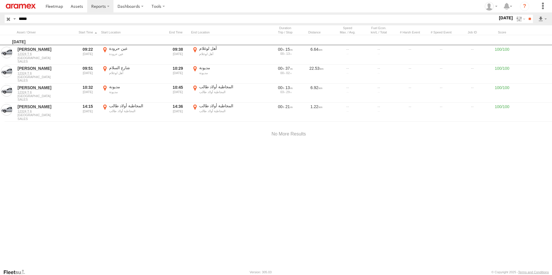
drag, startPoint x: 240, startPoint y: 180, endPoint x: 346, endPoint y: 162, distance: 108.0
click at [0, 0] on div at bounding box center [0, 0] width 0 height 0
drag, startPoint x: 205, startPoint y: 140, endPoint x: 359, endPoint y: 187, distance: 161.0
click at [0, 0] on div at bounding box center [0, 0] width 0 height 0
drag, startPoint x: 275, startPoint y: 128, endPoint x: 384, endPoint y: 191, distance: 126.0
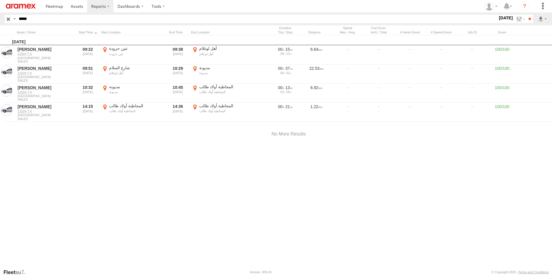
click at [0, 0] on div at bounding box center [0, 0] width 0 height 0
drag, startPoint x: 161, startPoint y: 158, endPoint x: 133, endPoint y: 221, distance: 69.2
click at [0, 0] on div at bounding box center [0, 0] width 0 height 0
drag, startPoint x: 218, startPoint y: 202, endPoint x: 260, endPoint y: 200, distance: 41.3
click at [0, 0] on div at bounding box center [0, 0] width 0 height 0
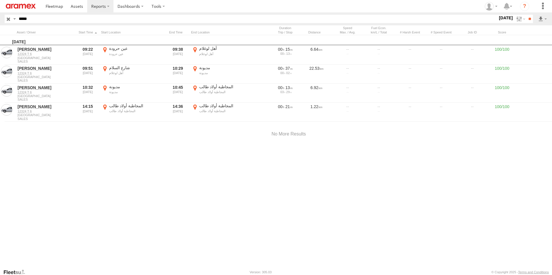
drag, startPoint x: 199, startPoint y: 137, endPoint x: 240, endPoint y: 232, distance: 103.8
click at [0, 0] on div at bounding box center [0, 0] width 0 height 0
drag, startPoint x: 188, startPoint y: 167, endPoint x: 230, endPoint y: 210, distance: 61.0
click at [0, 0] on div at bounding box center [0, 0] width 0 height 0
drag, startPoint x: 231, startPoint y: 154, endPoint x: 228, endPoint y: 213, distance: 58.4
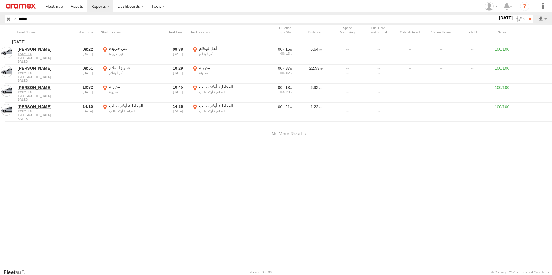
click at [0, 0] on div at bounding box center [0, 0] width 0 height 0
drag, startPoint x: 323, startPoint y: 130, endPoint x: 272, endPoint y: 180, distance: 71.5
click at [0, 0] on div at bounding box center [0, 0] width 0 height 0
drag, startPoint x: 147, startPoint y: 96, endPoint x: 147, endPoint y: 136, distance: 40.4
click at [0, 0] on div at bounding box center [0, 0] width 0 height 0
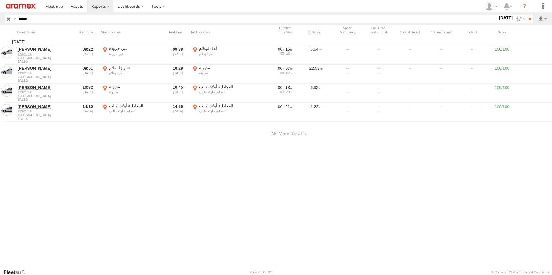
drag, startPoint x: 336, startPoint y: 111, endPoint x: 320, endPoint y: 152, distance: 44.8
click at [0, 0] on div at bounding box center [0, 0] width 0 height 0
drag, startPoint x: 307, startPoint y: 172, endPoint x: 281, endPoint y: 109, distance: 68.4
click at [0, 0] on div at bounding box center [0, 0] width 0 height 0
drag, startPoint x: 269, startPoint y: 165, endPoint x: 185, endPoint y: 166, distance: 83.4
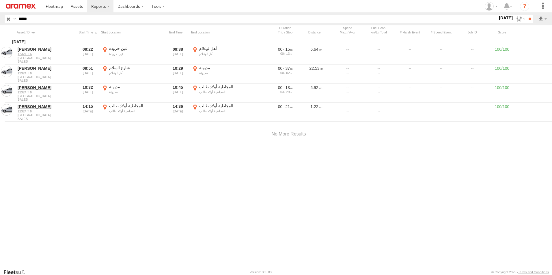
click at [0, 0] on div at bounding box center [0, 0] width 0 height 0
drag, startPoint x: 284, startPoint y: 124, endPoint x: 223, endPoint y: 170, distance: 76.6
click at [0, 0] on div at bounding box center [0, 0] width 0 height 0
drag, startPoint x: 275, startPoint y: 136, endPoint x: 273, endPoint y: 160, distance: 24.4
click at [0, 0] on div at bounding box center [0, 0] width 0 height 0
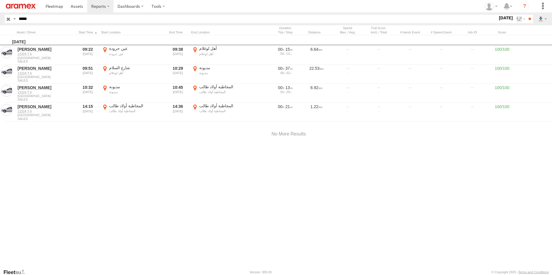
drag, startPoint x: 298, startPoint y: 216, endPoint x: 240, endPoint y: 134, distance: 100.1
click at [0, 0] on div at bounding box center [0, 0] width 0 height 0
drag, startPoint x: 328, startPoint y: 169, endPoint x: 382, endPoint y: 127, distance: 68.4
click at [0, 0] on div at bounding box center [0, 0] width 0 height 0
drag, startPoint x: 226, startPoint y: 122, endPoint x: 234, endPoint y: 181, distance: 59.8
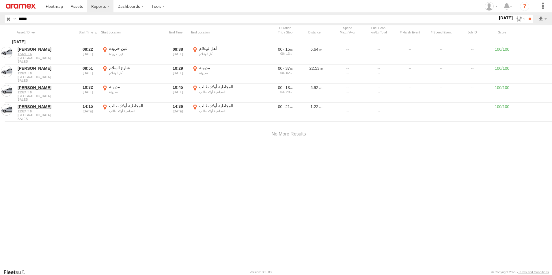
click at [0, 0] on div at bounding box center [0, 0] width 0 height 0
drag, startPoint x: 313, startPoint y: 138, endPoint x: 63, endPoint y: 23, distance: 274.9
click at [0, 0] on div "Location Details × ← Move left → Move right ↑ Move up ↓ Move down + Zoom in - Z…" at bounding box center [0, 0] width 0 height 0
drag, startPoint x: 364, startPoint y: 175, endPoint x: 534, endPoint y: 140, distance: 172.8
click at [0, 0] on div "Location Details × ← Move left → Move right ↑ Move up ↓ Move down + Zoom in - Z…" at bounding box center [0, 0] width 0 height 0
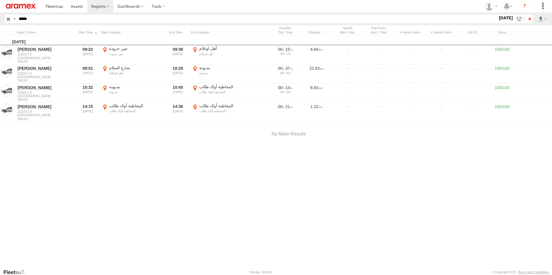
drag, startPoint x: 199, startPoint y: 188, endPoint x: 355, endPoint y: 117, distance: 172.0
click at [0, 0] on div at bounding box center [0, 0] width 0 height 0
drag, startPoint x: 344, startPoint y: 198, endPoint x: 204, endPoint y: 82, distance: 181.4
click at [0, 0] on div at bounding box center [0, 0] width 0 height 0
drag, startPoint x: 273, startPoint y: 190, endPoint x: 320, endPoint y: 85, distance: 115.0
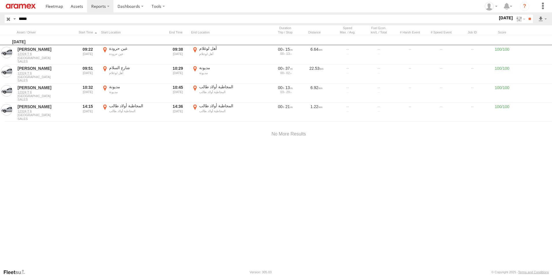
click at [0, 0] on div at bounding box center [0, 0] width 0 height 0
drag, startPoint x: 150, startPoint y: 226, endPoint x: 137, endPoint y: 178, distance: 50.3
click at [0, 0] on div at bounding box center [0, 0] width 0 height 0
drag, startPoint x: 166, startPoint y: 198, endPoint x: 189, endPoint y: 229, distance: 38.5
click at [0, 0] on div at bounding box center [0, 0] width 0 height 0
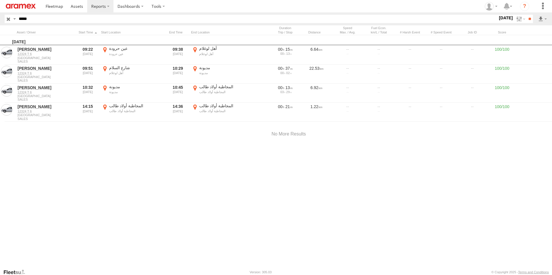
drag, startPoint x: 251, startPoint y: 227, endPoint x: 242, endPoint y: 147, distance: 81.0
click at [0, 0] on div at bounding box center [0, 0] width 0 height 0
drag, startPoint x: 71, startPoint y: 166, endPoint x: 138, endPoint y: 216, distance: 83.4
click at [0, 0] on div at bounding box center [0, 0] width 0 height 0
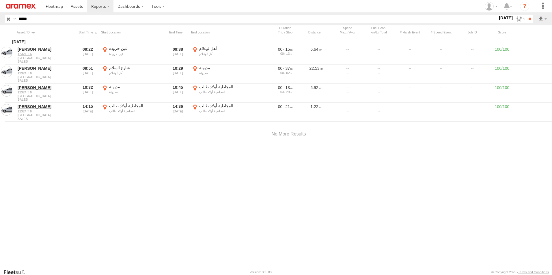
drag, startPoint x: 117, startPoint y: 147, endPoint x: 145, endPoint y: 197, distance: 57.5
click at [0, 0] on div "[GEOGRAPHIC_DATA] [GEOGRAPHIC_DATA] Sortie ouest de l’autoroute [GEOGRAPHIC_DAT…" at bounding box center [0, 0] width 0 height 0
click at [0, 0] on button "Close" at bounding box center [0, 0] width 0 height 0
drag, startPoint x: 180, startPoint y: 131, endPoint x: 194, endPoint y: 189, distance: 59.6
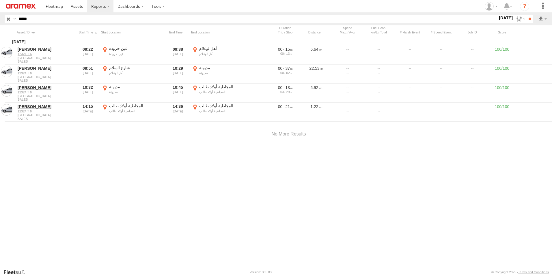
click at [0, 0] on div at bounding box center [0, 0] width 0 height 0
drag, startPoint x: 174, startPoint y: 120, endPoint x: 193, endPoint y: 161, distance: 45.1
click at [0, 0] on div at bounding box center [0, 0] width 0 height 0
drag, startPoint x: 198, startPoint y: 181, endPoint x: 258, endPoint y: 211, distance: 66.2
click at [0, 0] on div at bounding box center [0, 0] width 0 height 0
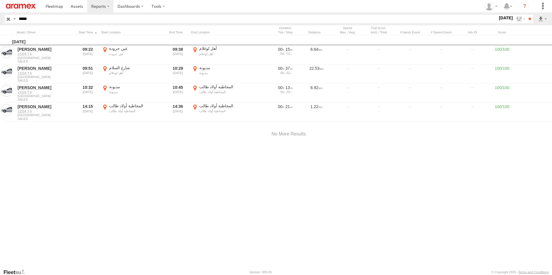
drag, startPoint x: 183, startPoint y: 118, endPoint x: 214, endPoint y: 201, distance: 88.5
click at [0, 0] on div at bounding box center [0, 0] width 0 height 0
drag, startPoint x: 154, startPoint y: 170, endPoint x: 196, endPoint y: 191, distance: 46.7
click at [0, 0] on div at bounding box center [0, 0] width 0 height 0
drag, startPoint x: 191, startPoint y: 159, endPoint x: 254, endPoint y: 199, distance: 75.4
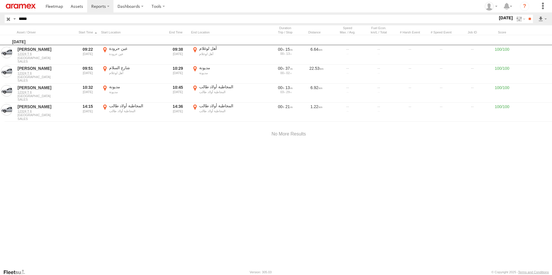
click at [0, 0] on div at bounding box center [0, 0] width 0 height 0
drag, startPoint x: 315, startPoint y: 148, endPoint x: 252, endPoint y: 102, distance: 77.6
click at [0, 0] on div at bounding box center [0, 0] width 0 height 0
drag, startPoint x: 256, startPoint y: 182, endPoint x: 230, endPoint y: 152, distance: 39.7
click at [0, 0] on div at bounding box center [0, 0] width 0 height 0
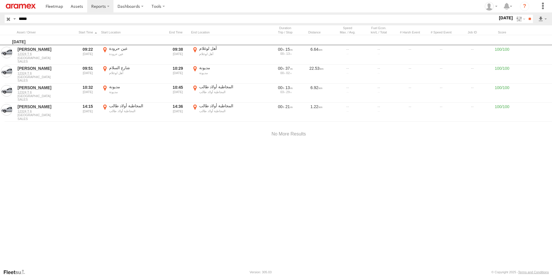
drag, startPoint x: 280, startPoint y: 209, endPoint x: 250, endPoint y: 159, distance: 58.2
click at [0, 0] on div at bounding box center [0, 0] width 0 height 0
drag, startPoint x: 340, startPoint y: 204, endPoint x: 192, endPoint y: 150, distance: 157.2
click at [0, 0] on div at bounding box center [0, 0] width 0 height 0
drag, startPoint x: 327, startPoint y: 174, endPoint x: 229, endPoint y: 123, distance: 111.0
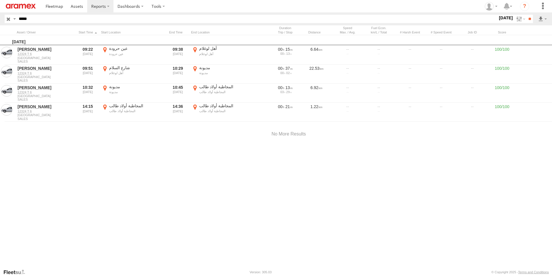
click at [0, 0] on div at bounding box center [0, 0] width 0 height 0
drag, startPoint x: 367, startPoint y: 190, endPoint x: 275, endPoint y: 204, distance: 93.4
click at [0, 0] on div at bounding box center [0, 0] width 0 height 0
drag, startPoint x: 344, startPoint y: 132, endPoint x: 245, endPoint y: 203, distance: 121.9
click at [0, 0] on div at bounding box center [0, 0] width 0 height 0
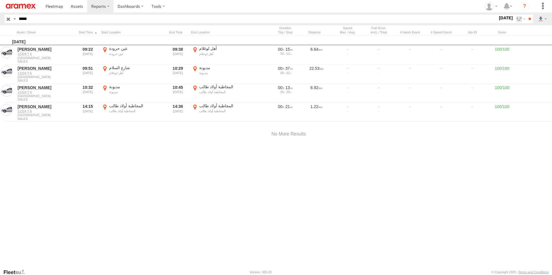
drag, startPoint x: 157, startPoint y: 178, endPoint x: 128, endPoint y: 203, distance: 39.1
click at [0, 0] on div at bounding box center [0, 0] width 0 height 0
drag, startPoint x: 166, startPoint y: 143, endPoint x: 184, endPoint y: 202, distance: 62.4
click at [0, 0] on div at bounding box center [0, 0] width 0 height 0
drag, startPoint x: 191, startPoint y: 140, endPoint x: 171, endPoint y: 209, distance: 71.3
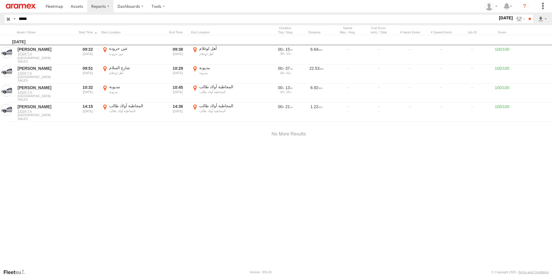
click at [0, 0] on div at bounding box center [0, 0] width 0 height 0
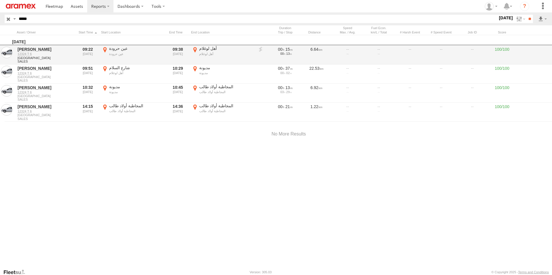
drag, startPoint x: 519, startPoint y: 58, endPoint x: 516, endPoint y: 62, distance: 4.6
click at [0, 0] on label "×" at bounding box center [0, 0] width 0 height 0
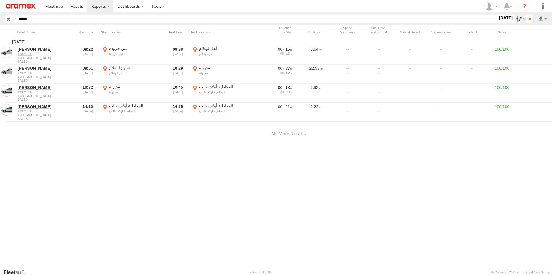
click at [515, 23] on label at bounding box center [520, 19] width 12 height 8
click at [0, 0] on label at bounding box center [0, 0] width 0 height 0
drag, startPoint x: 528, startPoint y: 18, endPoint x: 516, endPoint y: 33, distance: 19.1
click at [528, 19] on input "**" at bounding box center [529, 19] width 7 height 8
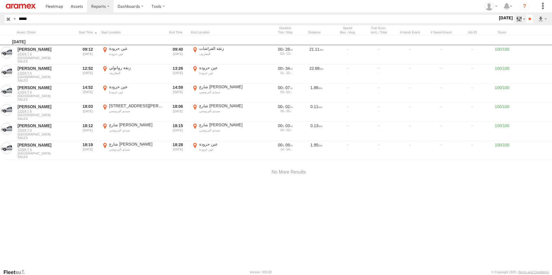
click at [515, 20] on label at bounding box center [520, 19] width 12 height 8
click at [0, 0] on label at bounding box center [0, 0] width 0 height 0
click at [529, 21] on input "**" at bounding box center [529, 19] width 7 height 8
